Goal: Navigation & Orientation: Find specific page/section

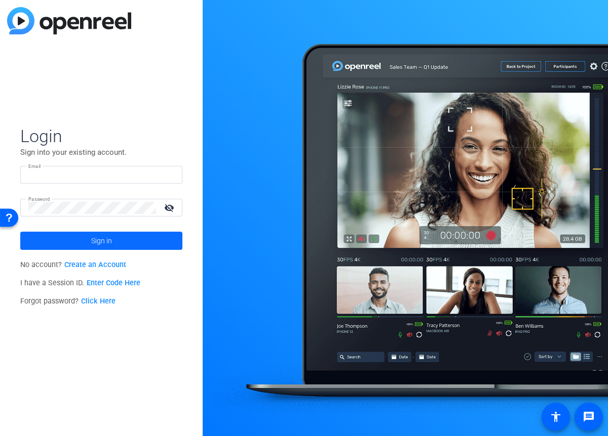
type input "[PERSON_NAME][EMAIL_ADDRESS][PERSON_NAME][DOMAIN_NAME]"
click at [99, 241] on span "Sign in" at bounding box center [101, 240] width 21 height 25
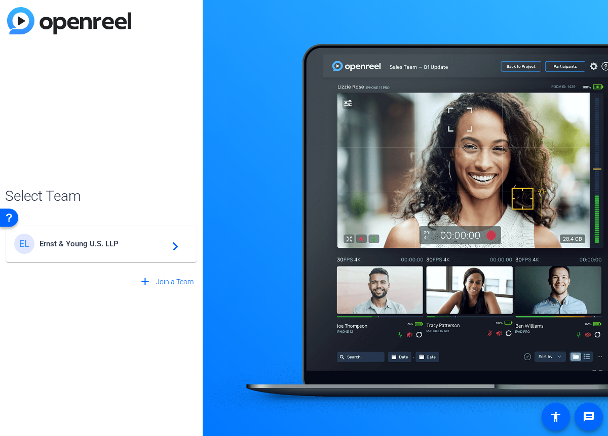
click at [71, 245] on span "Ernst & Young U.S. LLP" at bounding box center [102, 243] width 127 height 9
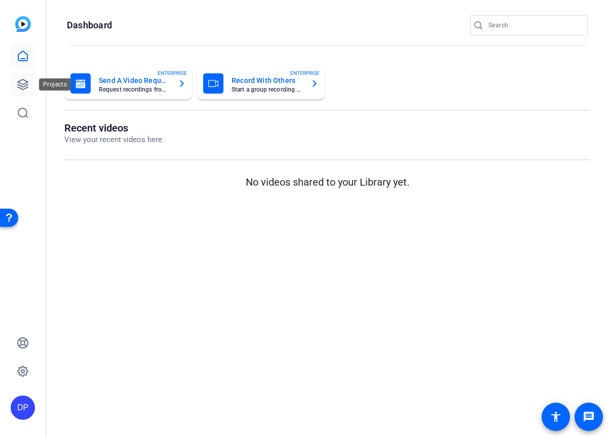
click at [21, 84] on icon at bounding box center [23, 84] width 12 height 12
